Goal: Task Accomplishment & Management: Complete application form

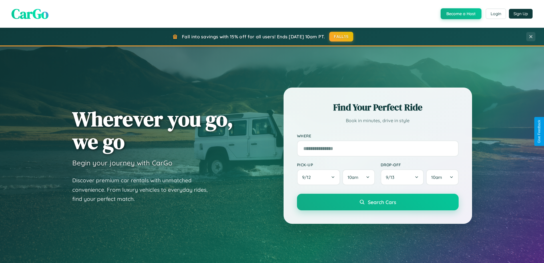
scroll to position [246, 0]
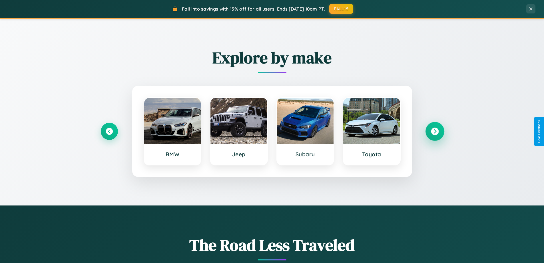
click at [435, 131] on icon at bounding box center [435, 131] width 8 height 8
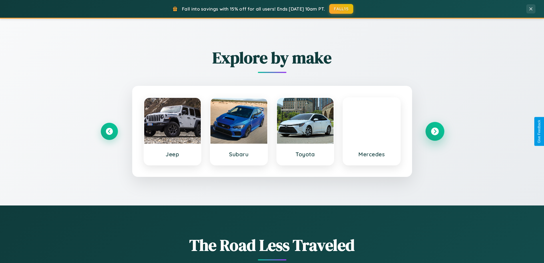
scroll to position [0, 0]
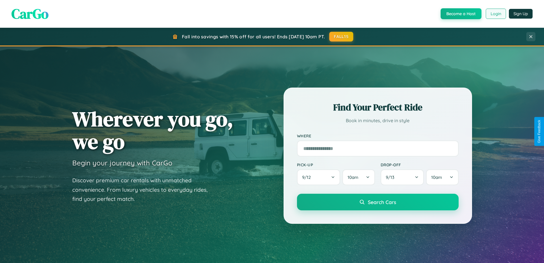
click at [496, 14] on button "Login" at bounding box center [496, 14] width 20 height 10
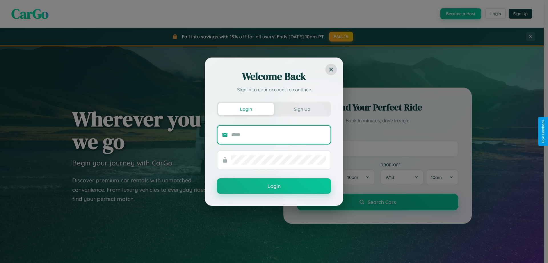
click at [279, 134] on input "text" at bounding box center [278, 134] width 95 height 9
type input "**********"
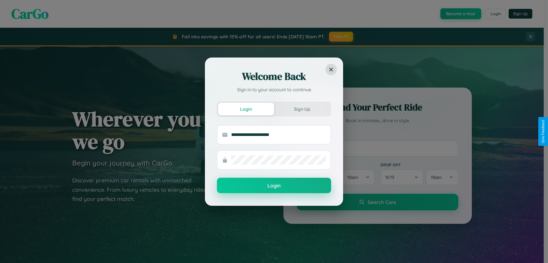
click at [274, 185] on button "Login" at bounding box center [274, 184] width 114 height 15
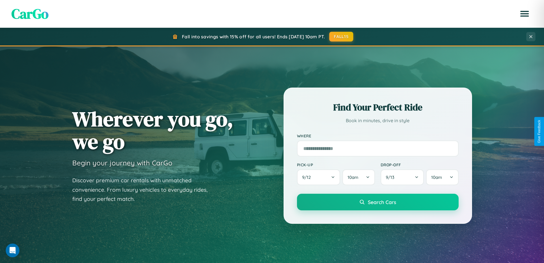
scroll to position [918, 0]
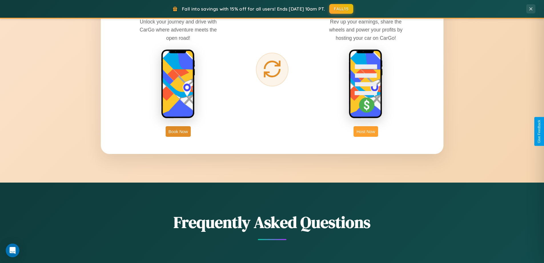
click at [366, 131] on button "Host Now" at bounding box center [366, 131] width 24 height 11
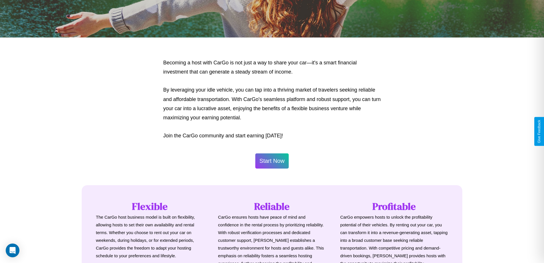
scroll to position [276, 0]
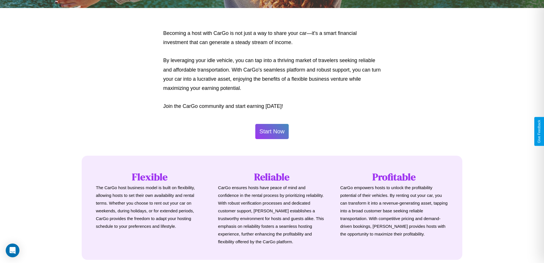
click at [272, 131] on button "Start Now" at bounding box center [272, 131] width 34 height 15
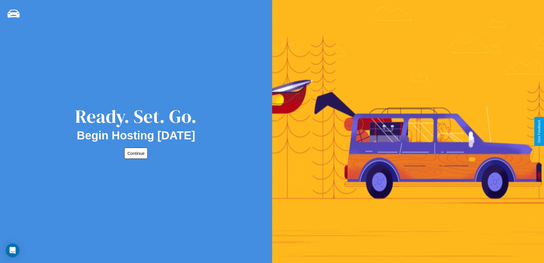
click at [135, 153] on button "Continue" at bounding box center [135, 152] width 23 height 11
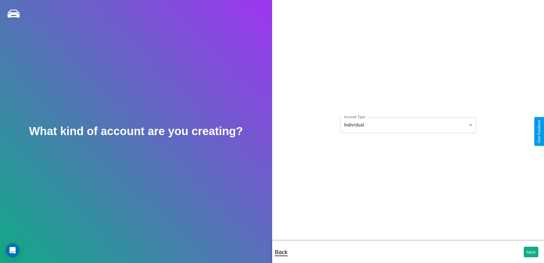
click at [408, 125] on body "**********" at bounding box center [272, 135] width 544 height 270
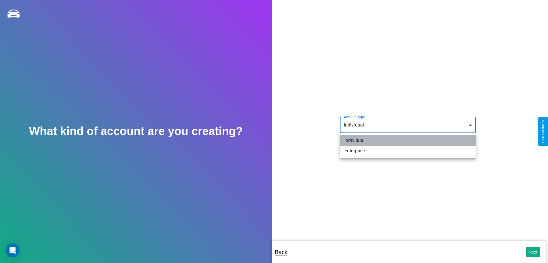
click at [408, 140] on li "Individual" at bounding box center [408, 140] width 136 height 10
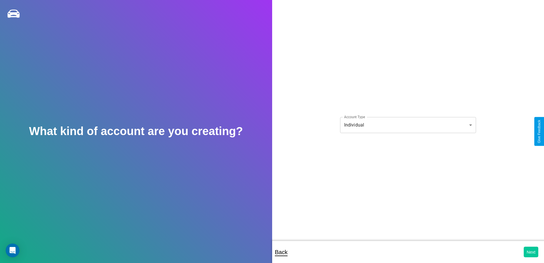
click at [531, 251] on button "Next" at bounding box center [531, 251] width 15 height 11
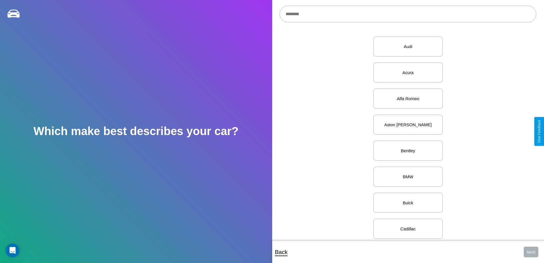
click at [408, 14] on input "text" at bounding box center [408, 14] width 257 height 17
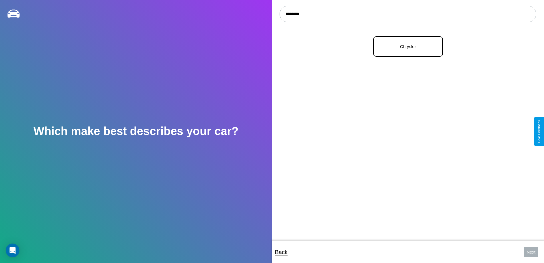
type input "********"
click at [406, 47] on p "Chrysler" at bounding box center [408, 47] width 57 height 8
click at [531, 251] on button "Next" at bounding box center [531, 251] width 15 height 11
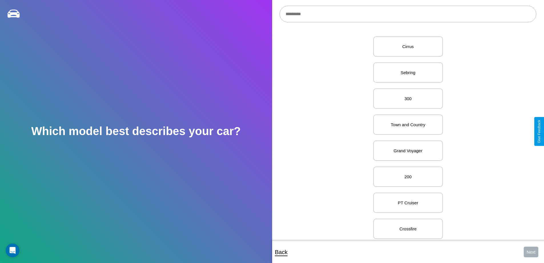
click at [408, 14] on input "text" at bounding box center [408, 14] width 257 height 17
type input "**********"
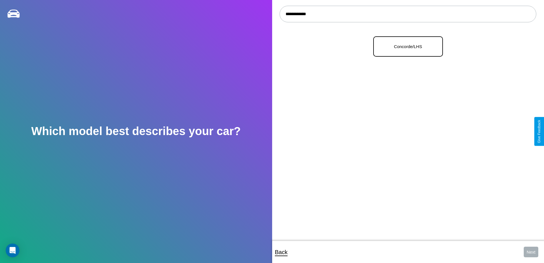
click at [406, 47] on p "Concorde/LHS" at bounding box center [408, 47] width 57 height 8
click at [531, 251] on button "Next" at bounding box center [531, 251] width 15 height 11
